Goal: Task Accomplishment & Management: Manage account settings

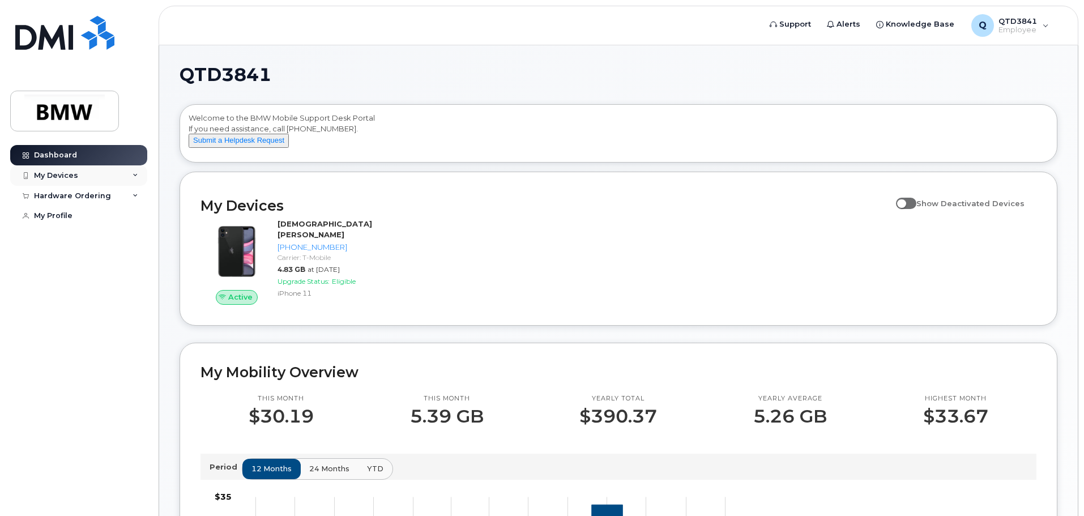
click at [72, 179] on div "My Devices" at bounding box center [56, 175] width 44 height 9
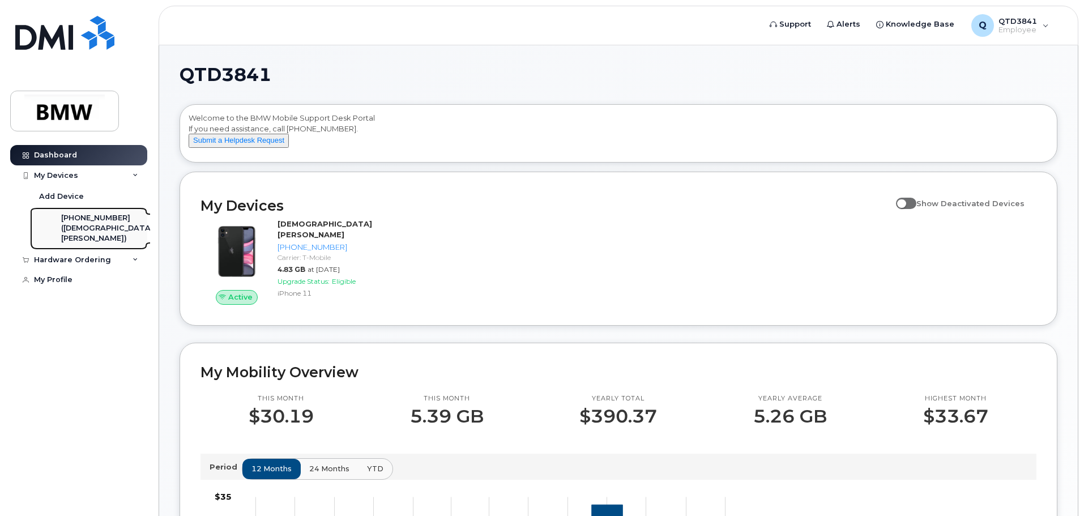
click at [81, 219] on div "[PHONE_NUMBER]" at bounding box center [107, 218] width 92 height 10
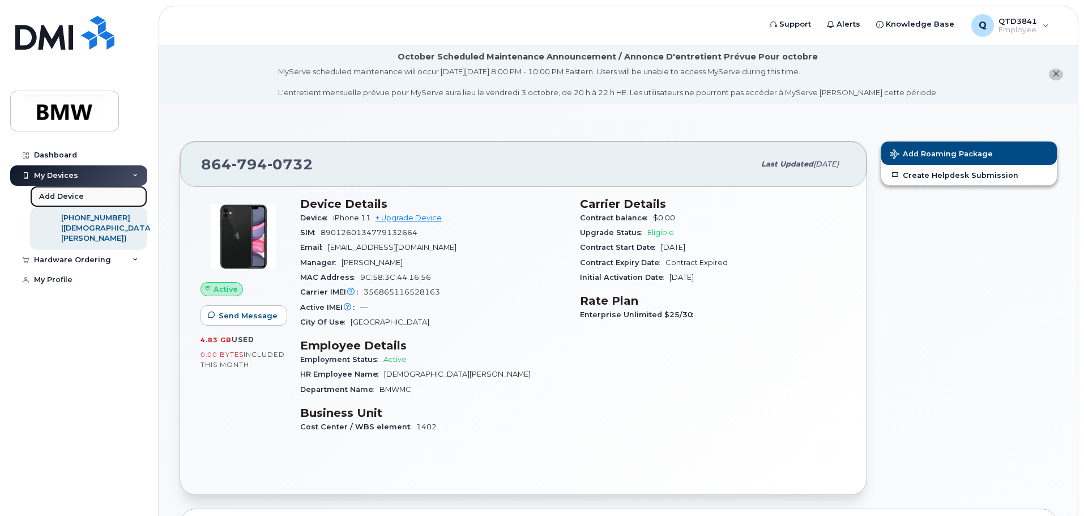
click at [58, 192] on div "Add Device" at bounding box center [61, 196] width 45 height 10
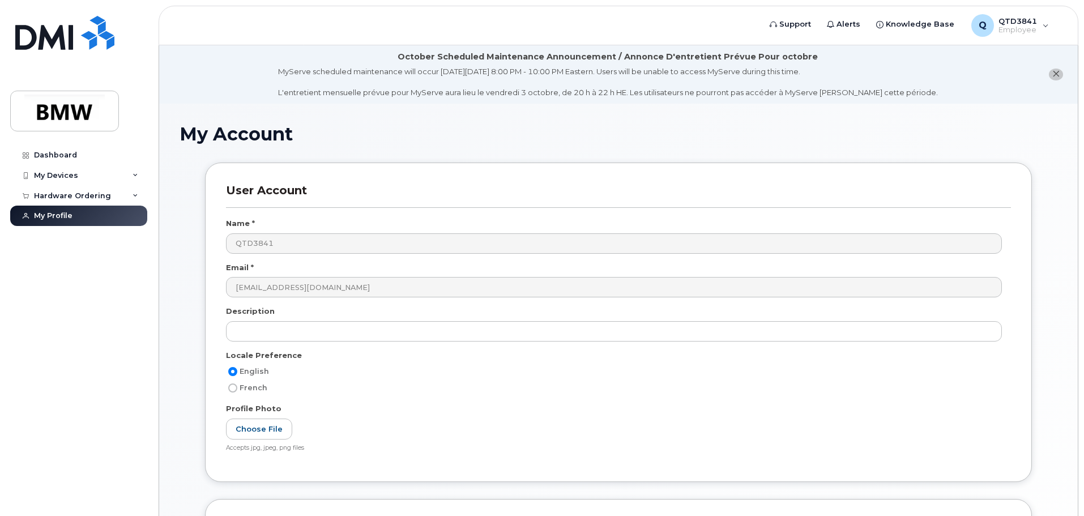
click at [1058, 76] on icon "close notification" at bounding box center [1055, 73] width 7 height 7
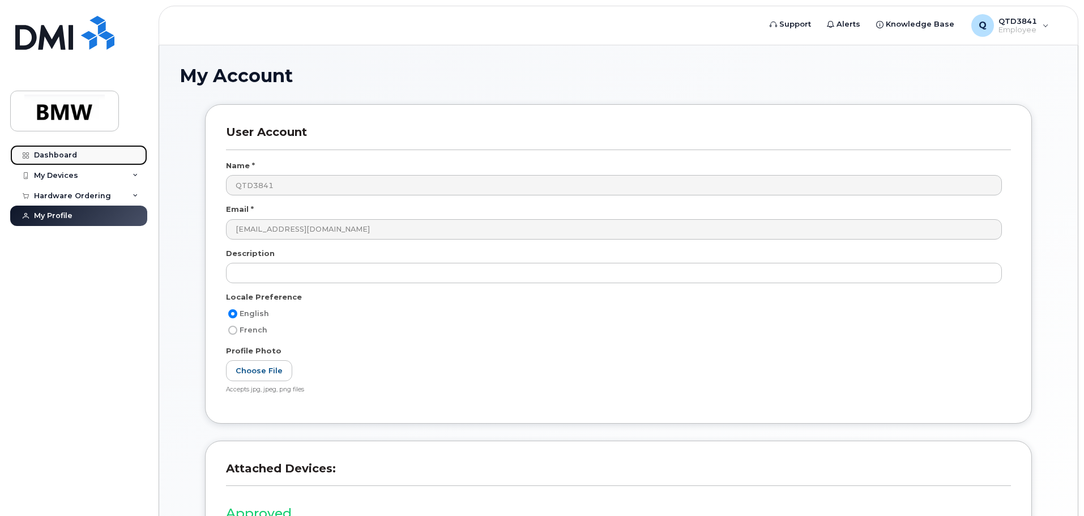
click at [62, 159] on link "Dashboard" at bounding box center [78, 155] width 137 height 20
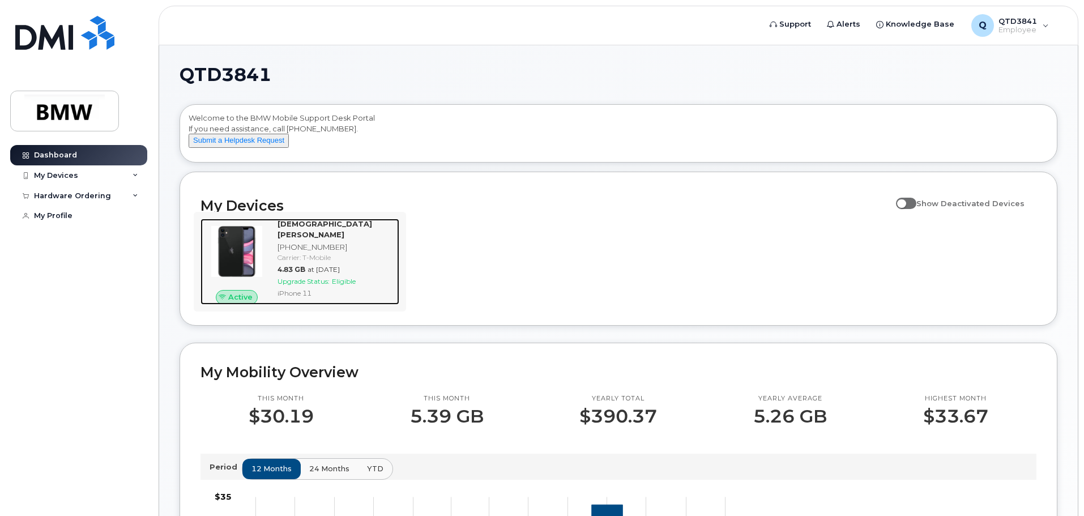
click at [251, 256] on img at bounding box center [236, 251] width 54 height 54
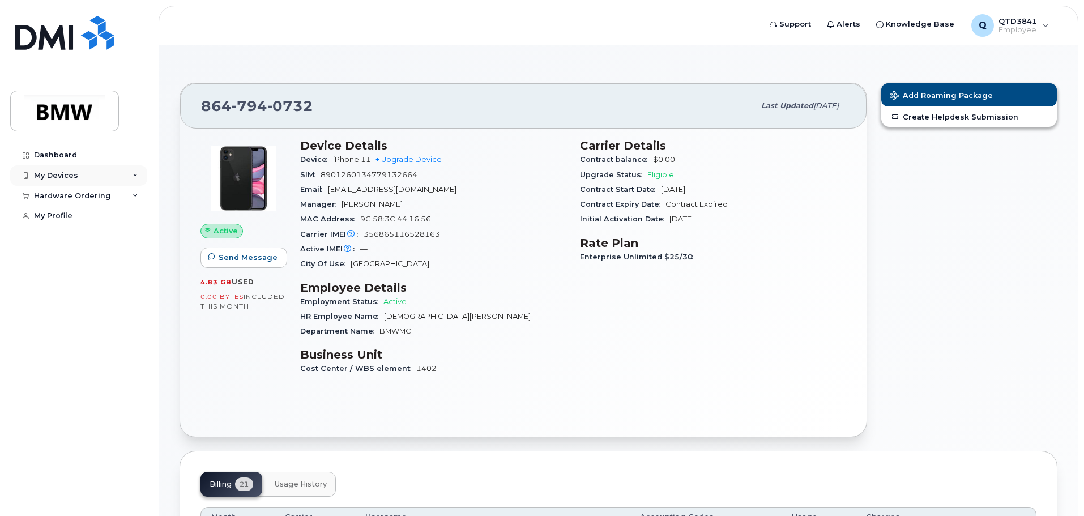
click at [56, 172] on div "My Devices" at bounding box center [56, 175] width 44 height 9
click at [137, 176] on icon at bounding box center [135, 176] width 6 height 6
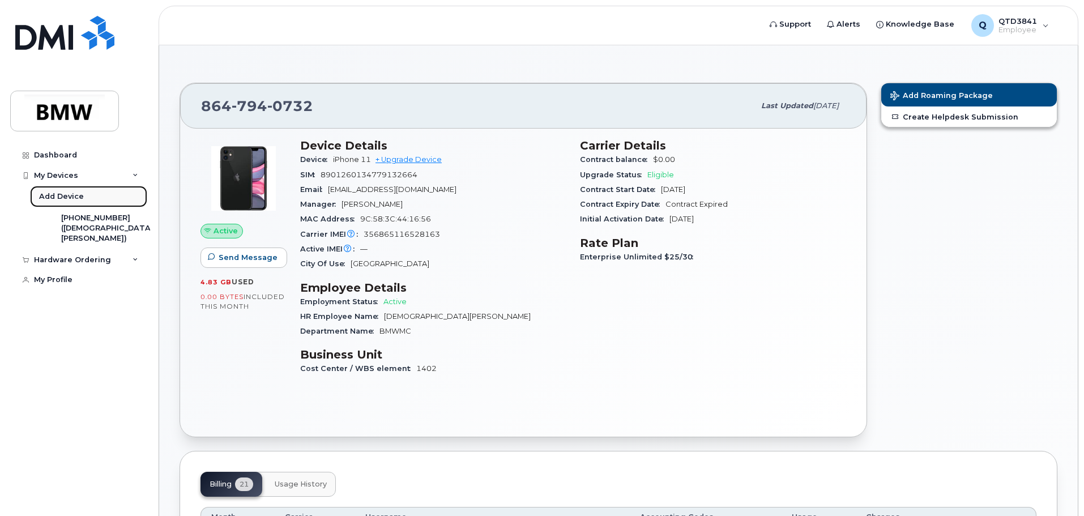
click at [57, 198] on div "Add Device" at bounding box center [61, 196] width 45 height 10
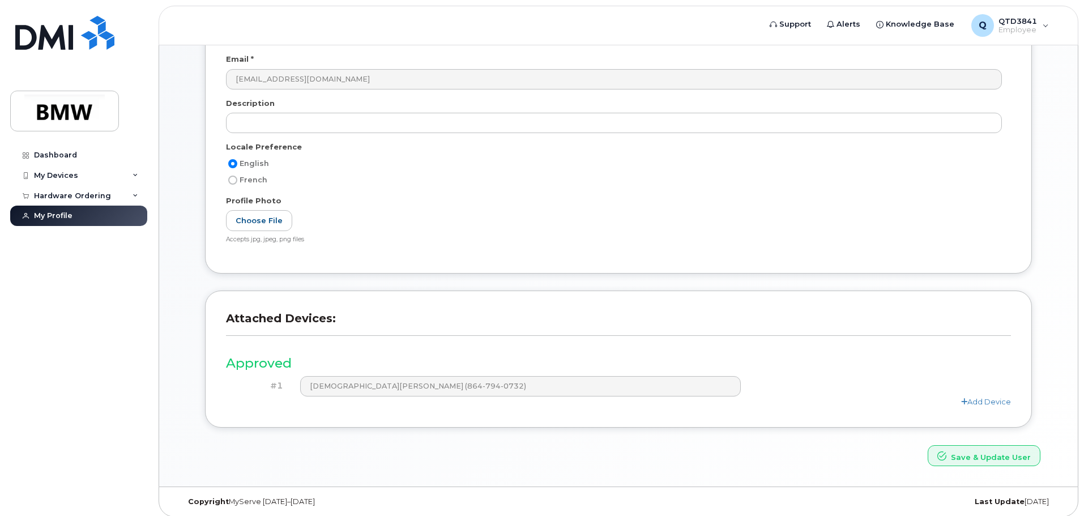
scroll to position [157, 0]
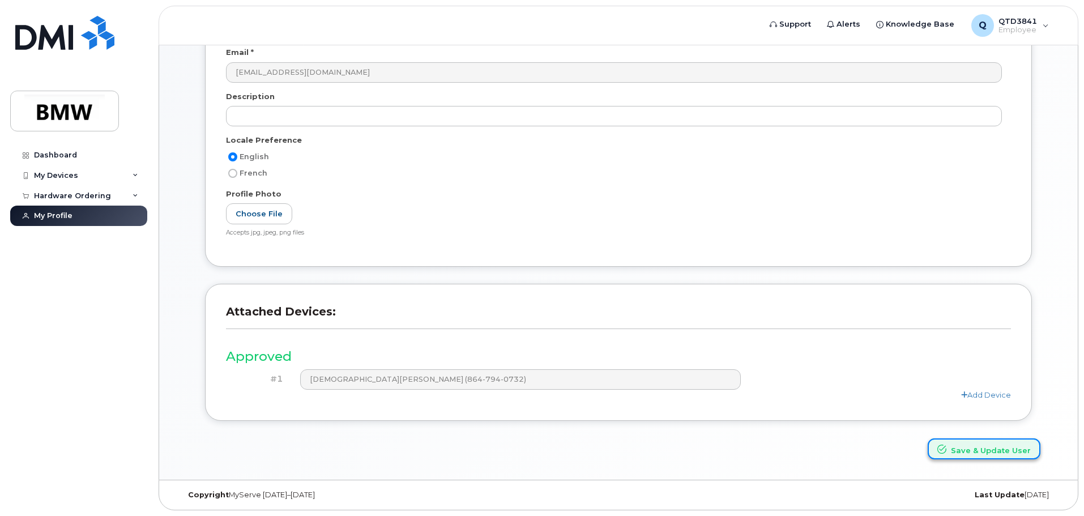
click at [1003, 448] on button "Save & Update User" at bounding box center [983, 448] width 113 height 21
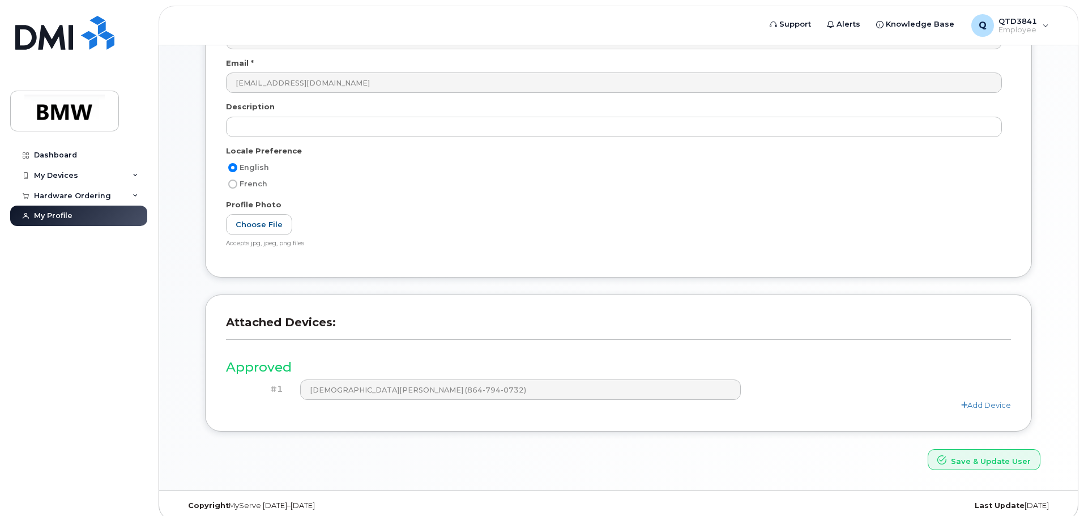
scroll to position [206, 0]
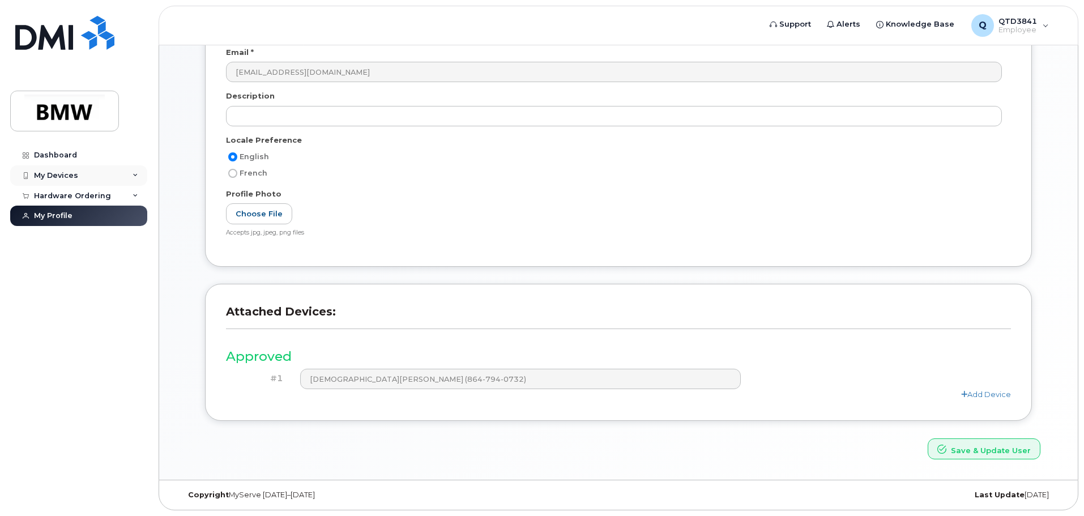
click at [50, 172] on div "My Devices" at bounding box center [56, 175] width 44 height 9
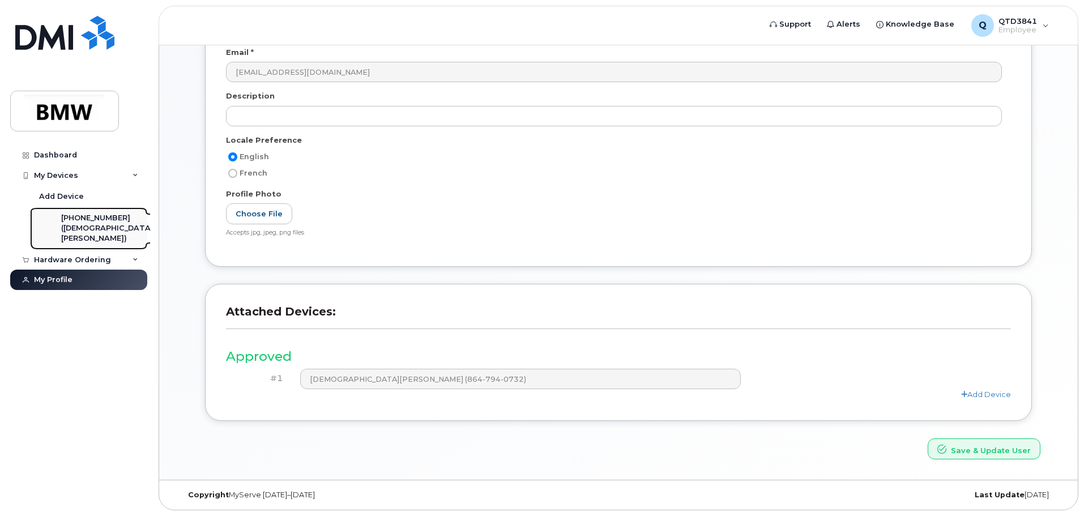
click at [84, 228] on div "([DEMOGRAPHIC_DATA][PERSON_NAME])" at bounding box center [107, 233] width 92 height 21
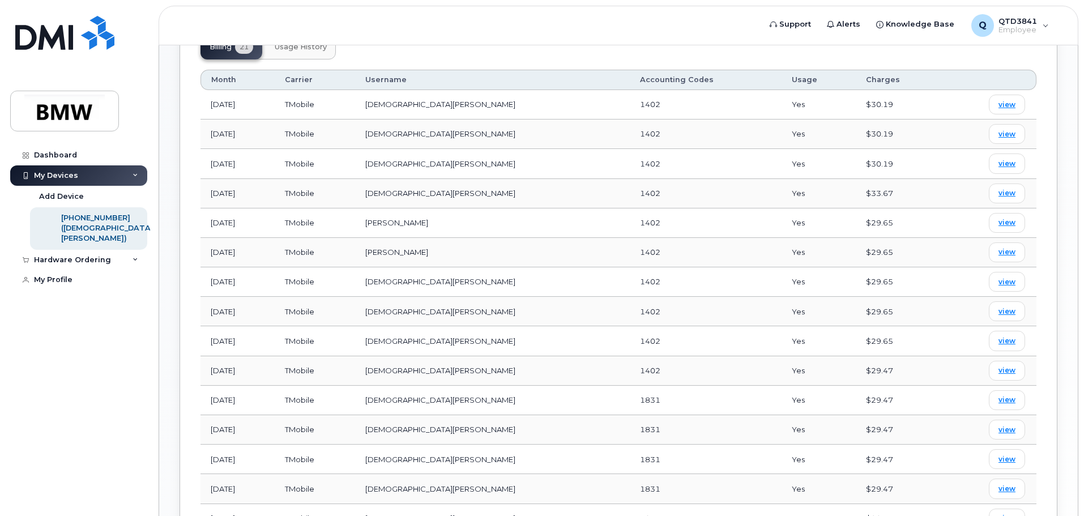
scroll to position [437, 0]
click at [295, 56] on button "Usage History" at bounding box center [301, 47] width 70 height 25
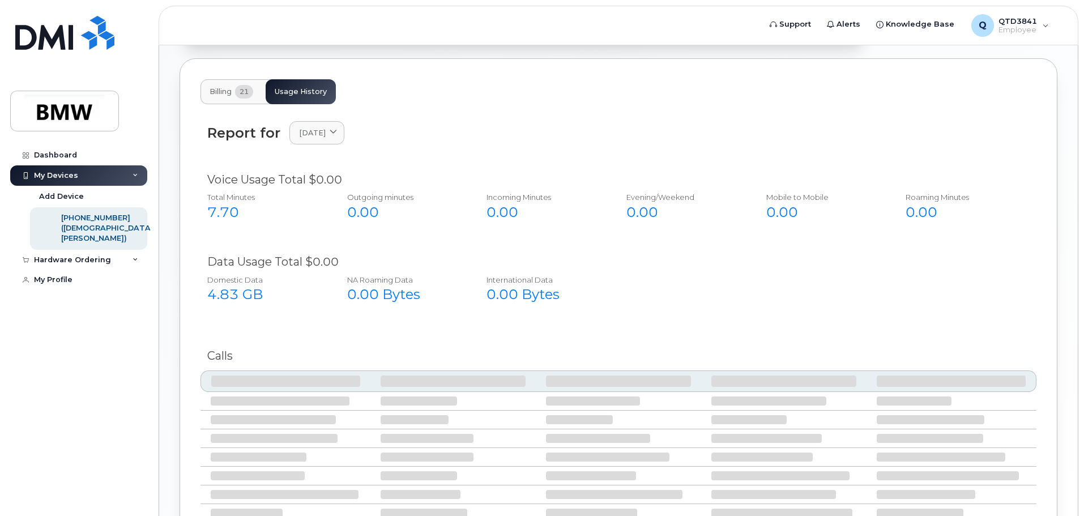
scroll to position [383, 0]
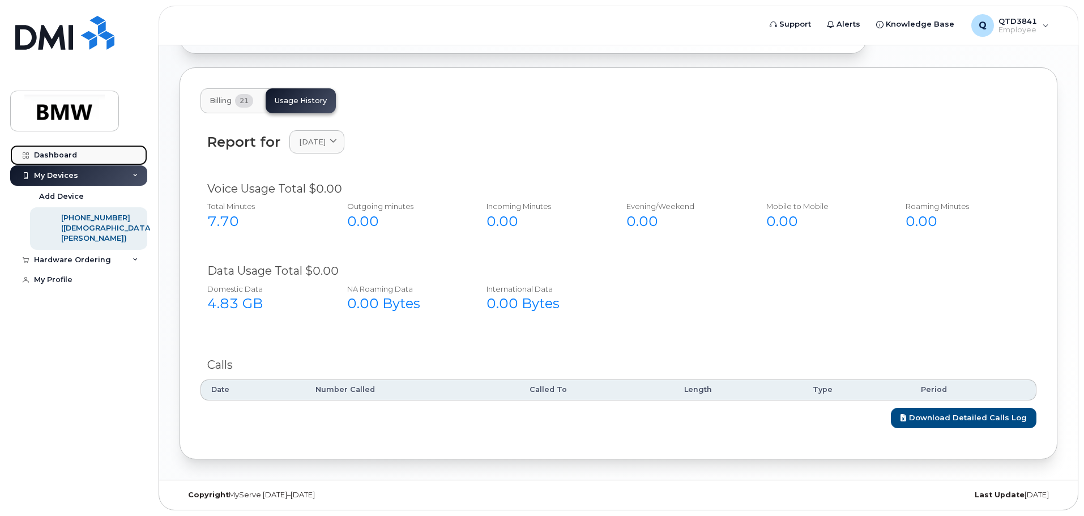
click at [45, 153] on div "Dashboard" at bounding box center [55, 155] width 43 height 9
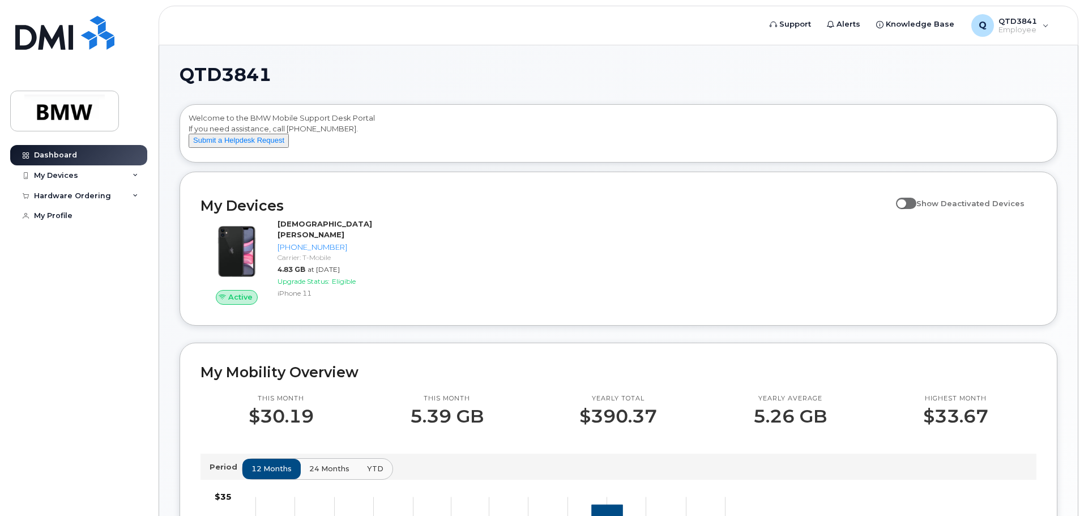
click at [905, 202] on input "Show Deactivated Devices" at bounding box center [900, 196] width 9 height 9
checkbox input "false"
click at [133, 178] on div "My Devices" at bounding box center [78, 175] width 137 height 20
drag, startPoint x: 244, startPoint y: 256, endPoint x: 514, endPoint y: 219, distance: 272.1
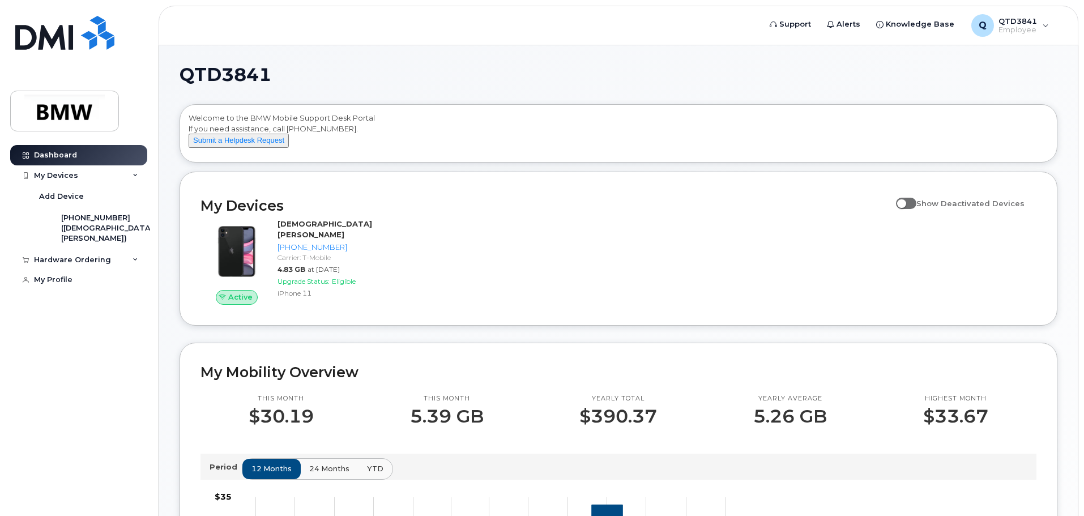
click at [521, 211] on h2 "My Devices" at bounding box center [545, 205] width 690 height 17
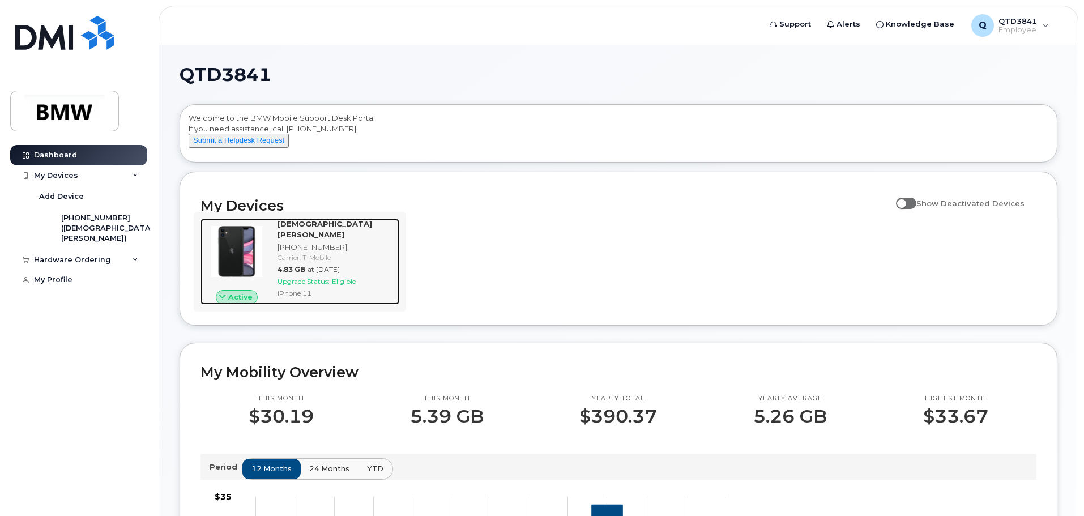
click at [264, 262] on div at bounding box center [236, 252] width 72 height 66
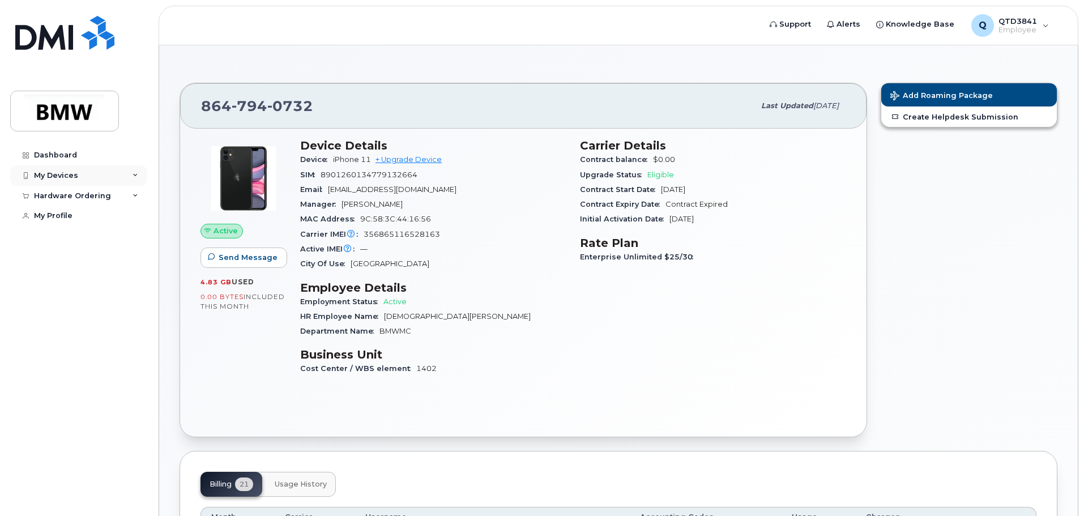
click at [133, 182] on div "My Devices" at bounding box center [78, 175] width 137 height 20
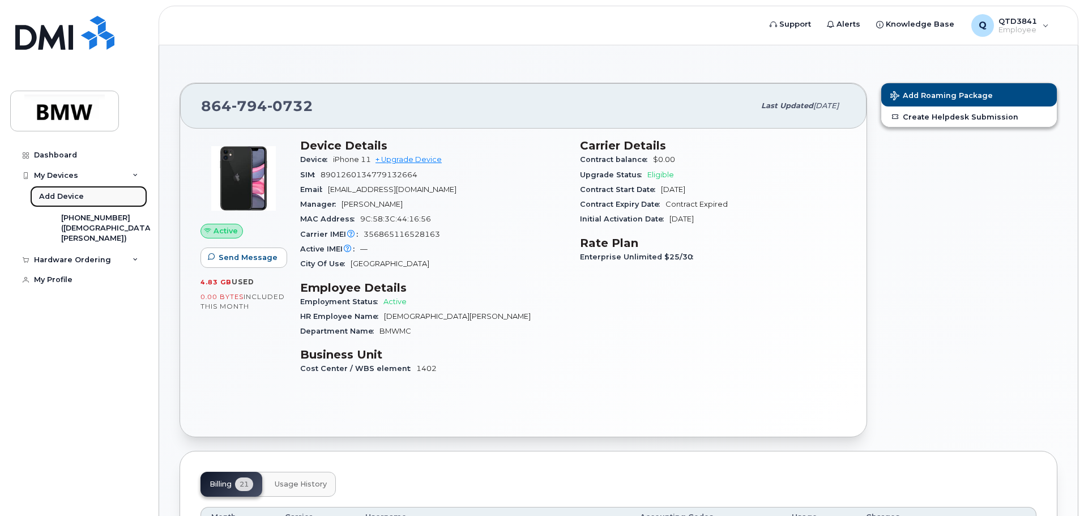
click at [98, 194] on link "Add Device" at bounding box center [88, 197] width 117 height 22
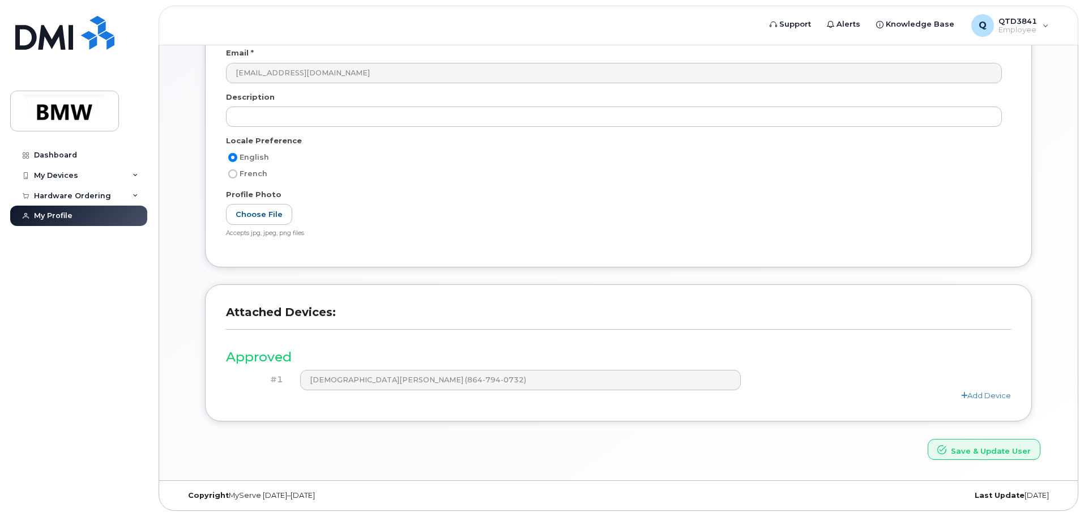
scroll to position [157, 0]
click at [992, 391] on link "Add Device" at bounding box center [986, 394] width 50 height 9
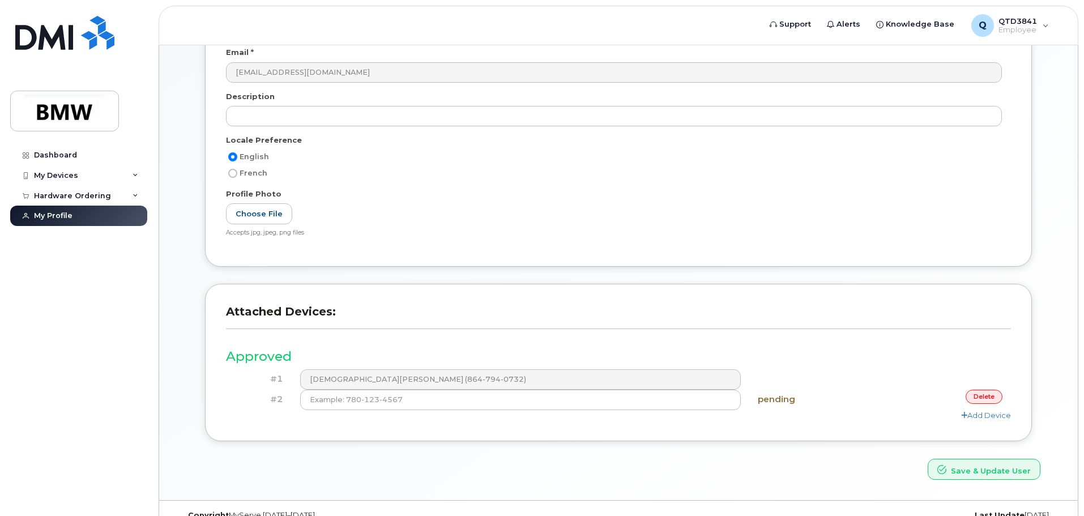
click at [983, 396] on link "delete" at bounding box center [983, 397] width 37 height 14
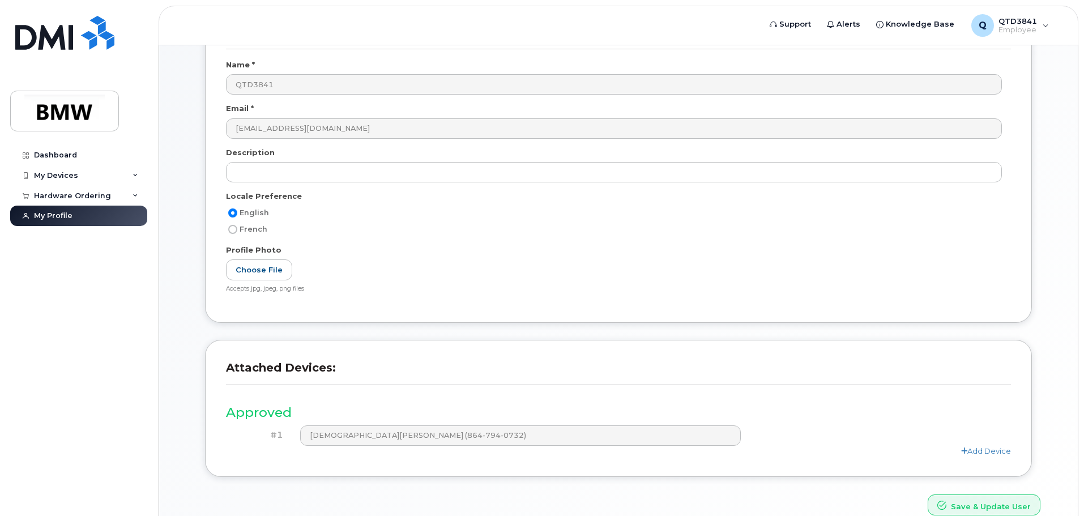
scroll to position [100, 0]
